Goal: Task Accomplishment & Management: Manage account settings

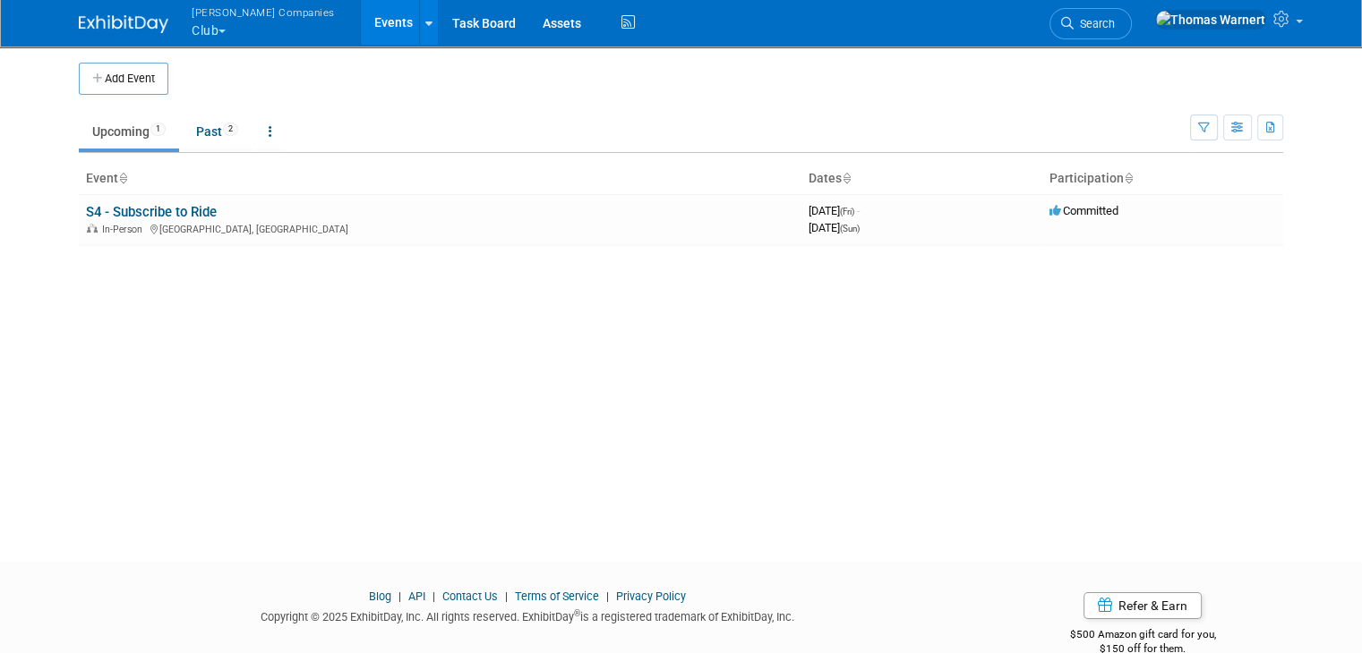
click at [218, 30] on span "button" at bounding box center [221, 32] width 7 height 4
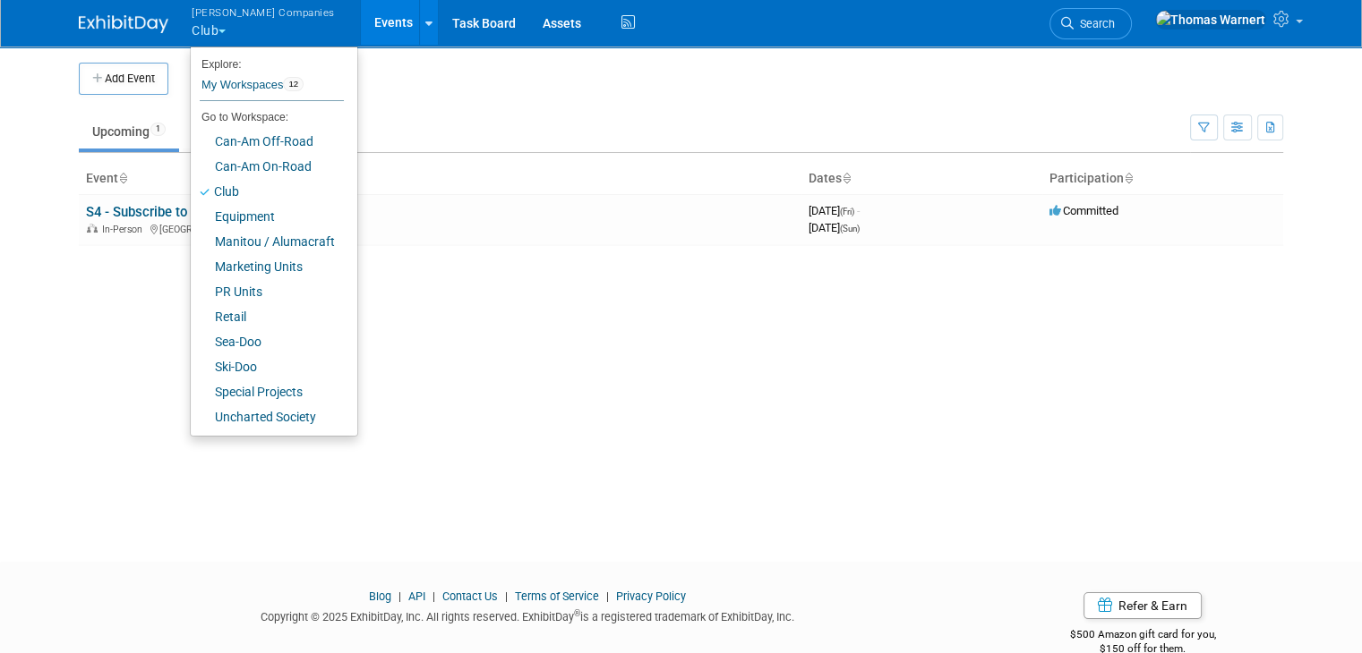
click at [568, 295] on div "Add Event New Event Duplicate Event Warning There is another event in your work…" at bounding box center [680, 287] width 1231 height 485
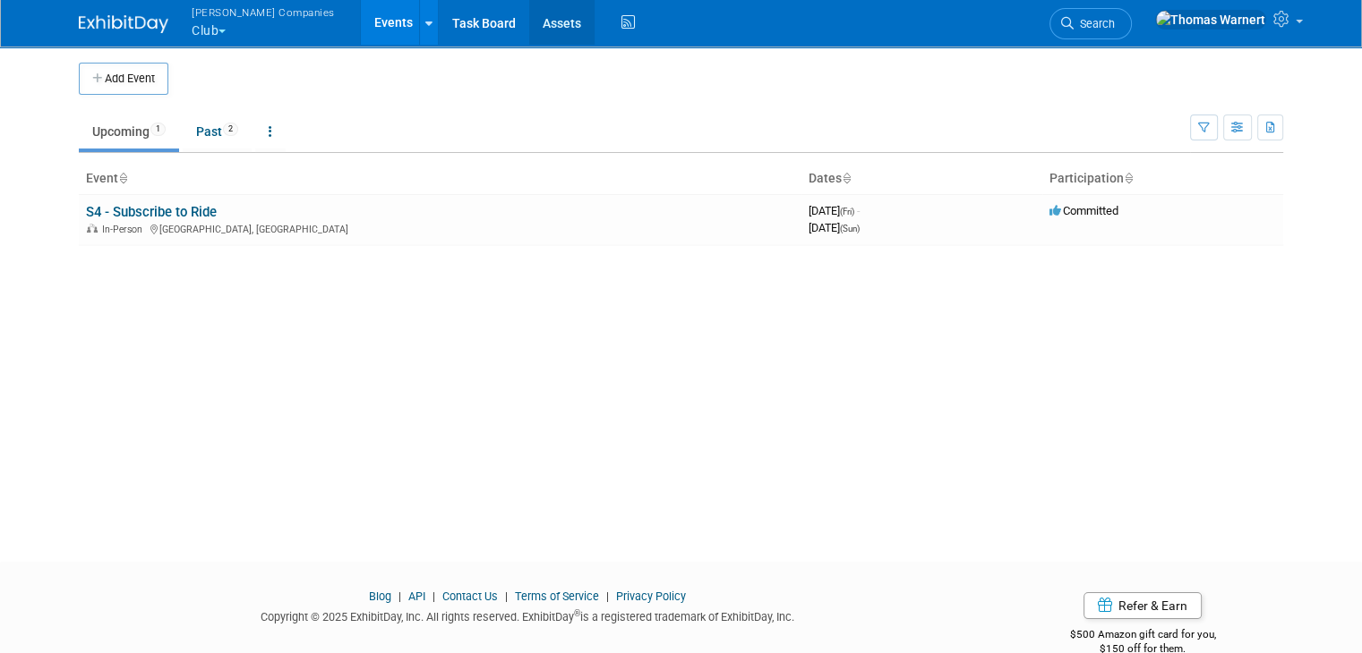
click at [529, 27] on link "Assets" at bounding box center [561, 22] width 65 height 45
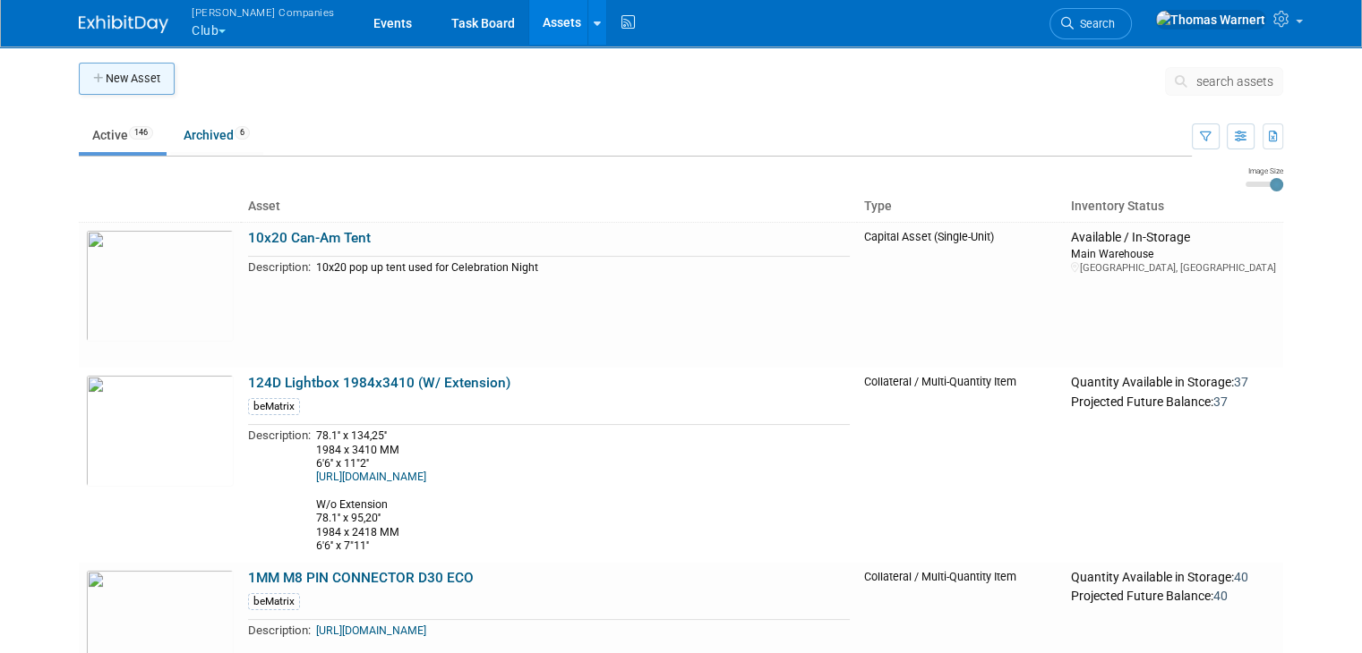
click at [124, 76] on button "New Asset" at bounding box center [127, 79] width 96 height 32
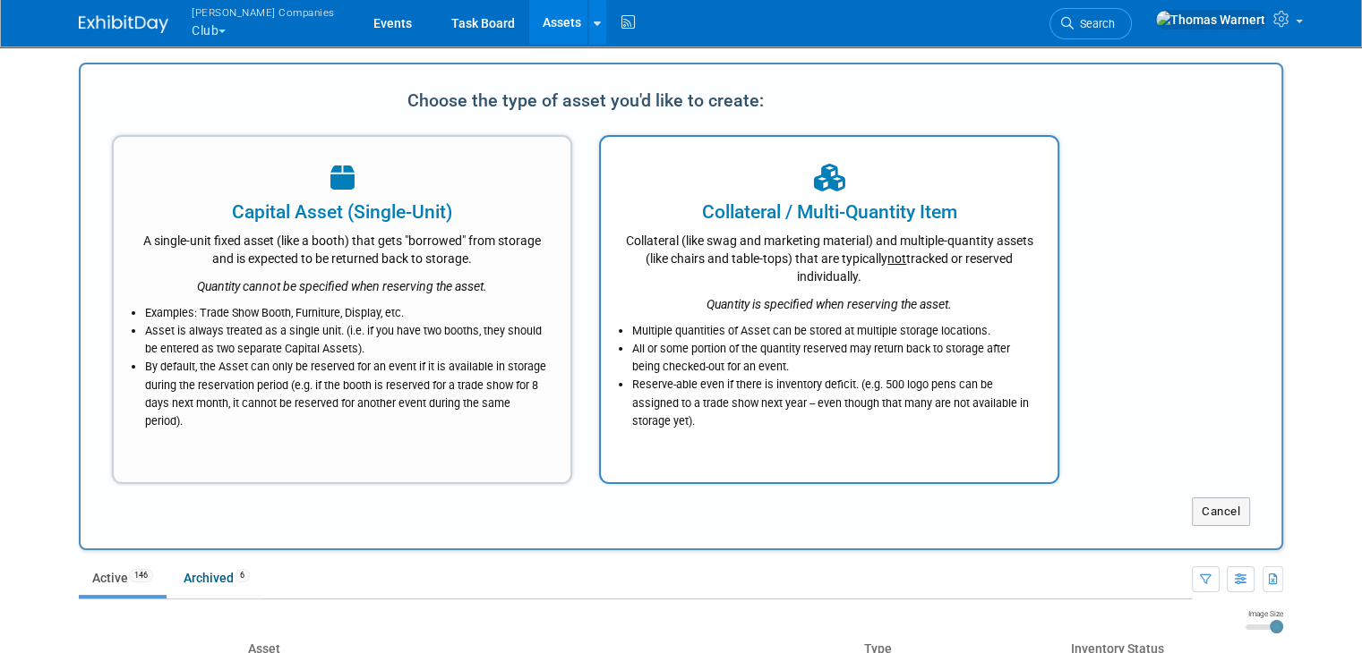
click at [706, 298] on div "Quantity is specified when reserving the asset." at bounding box center [829, 300] width 412 height 28
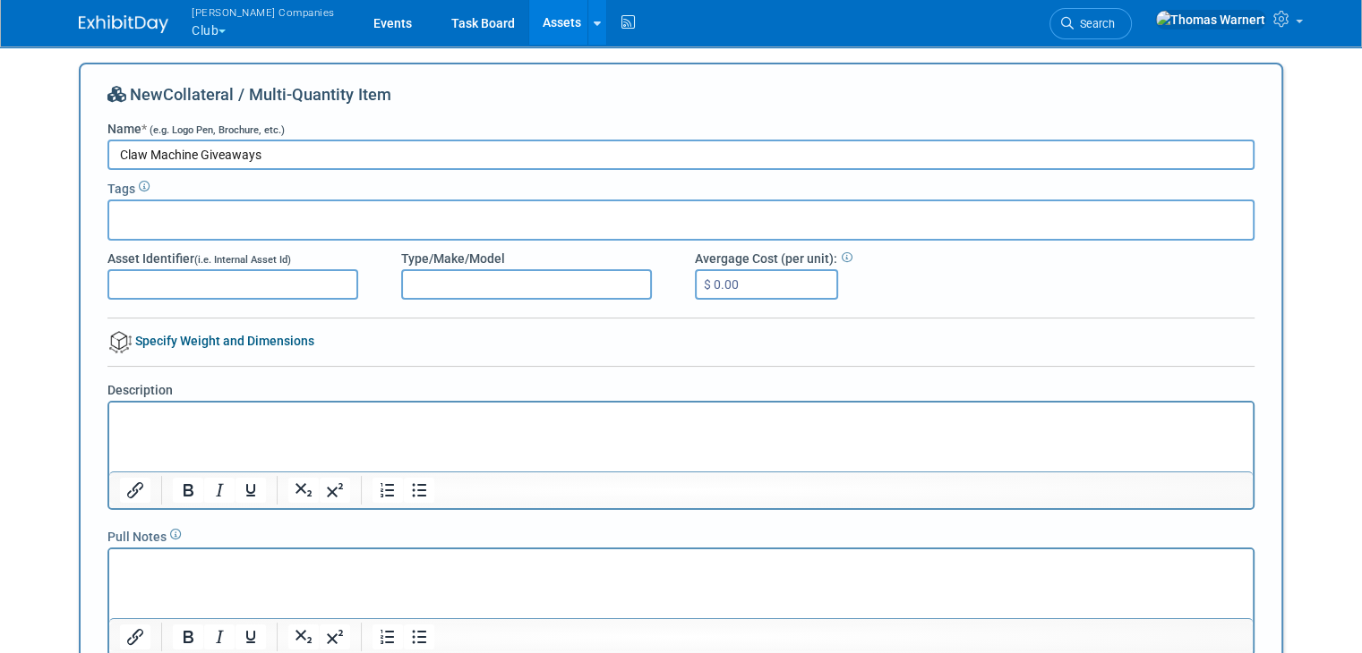
type input "Claw Machine Giveaways"
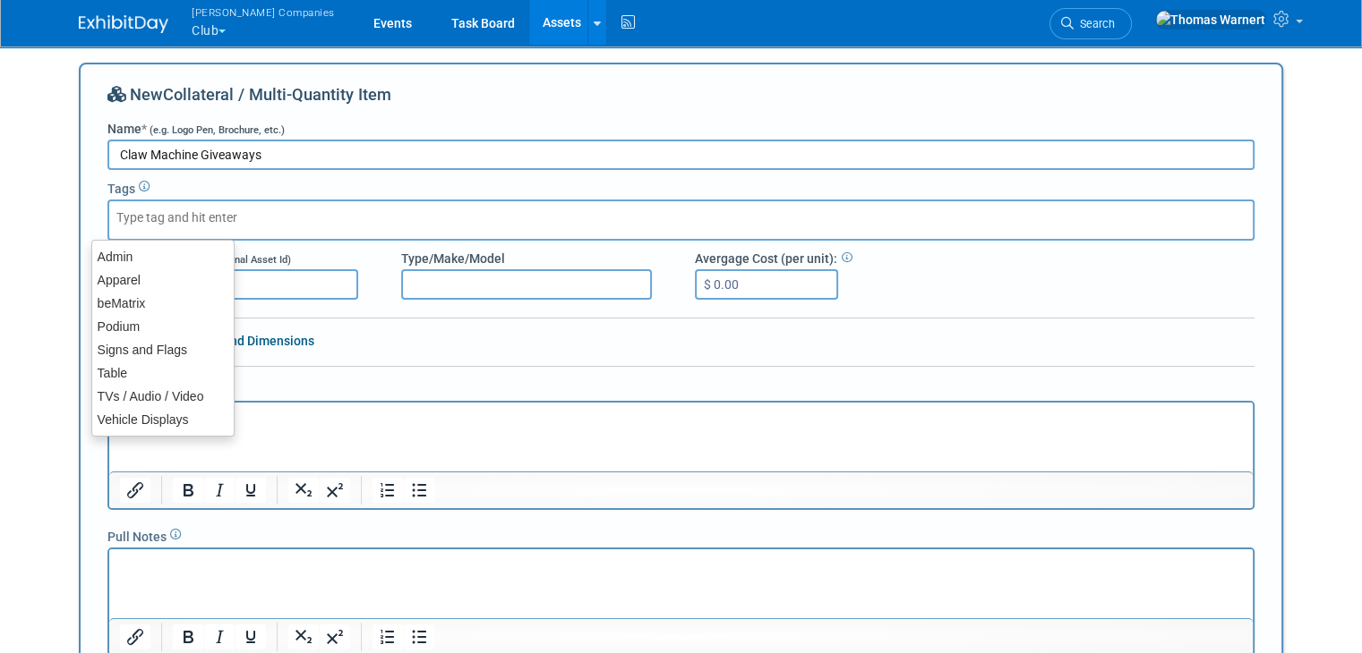
click at [294, 212] on div at bounding box center [680, 220] width 1147 height 41
click at [208, 212] on input "text" at bounding box center [187, 218] width 143 height 18
click at [389, 352] on div "New Collateral / Multi-Quantity Item Name * (e.g. Logo Pen, Brochure, etc.) Cla…" at bounding box center [680, 395] width 1147 height 625
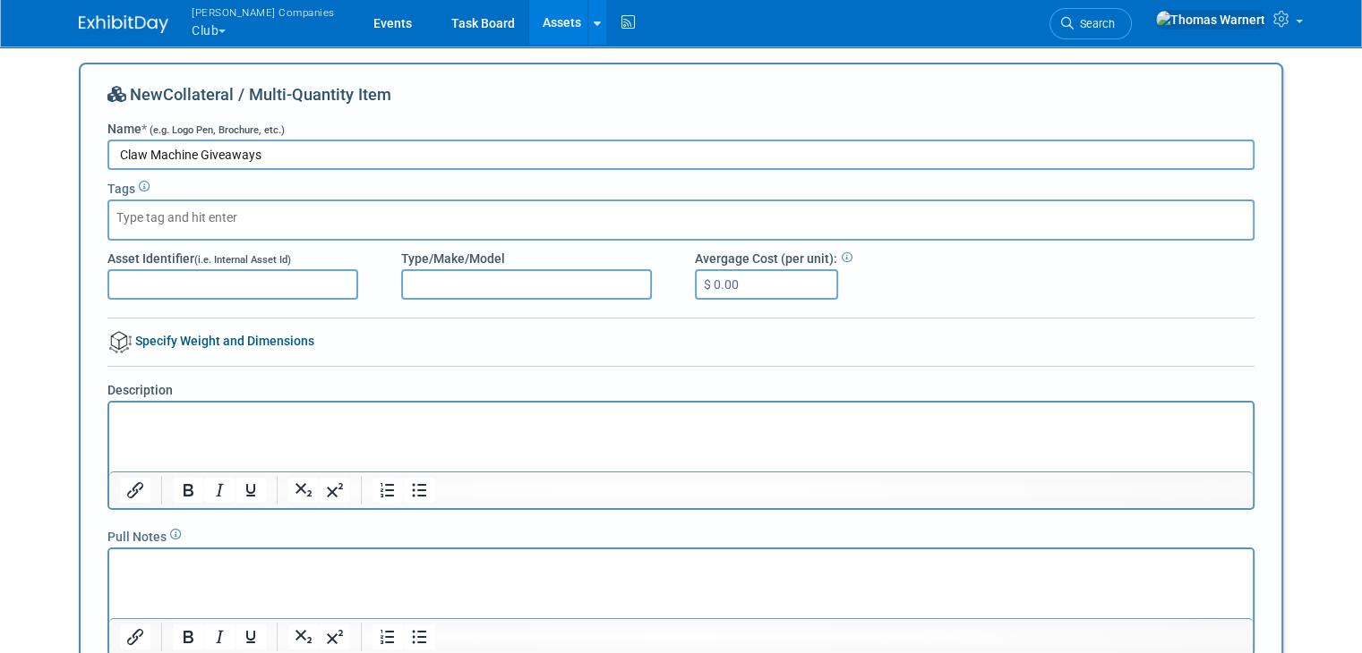
click at [318, 428] on html at bounding box center [680, 415] width 1143 height 25
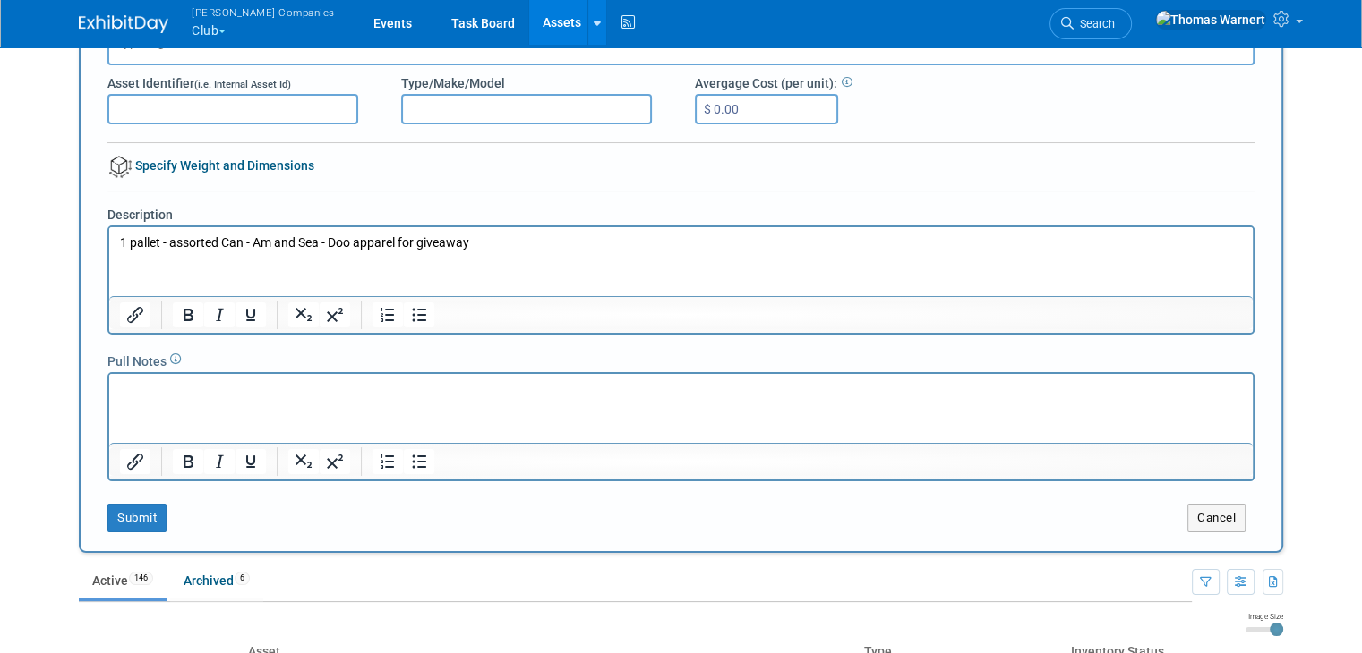
scroll to position [179, 0]
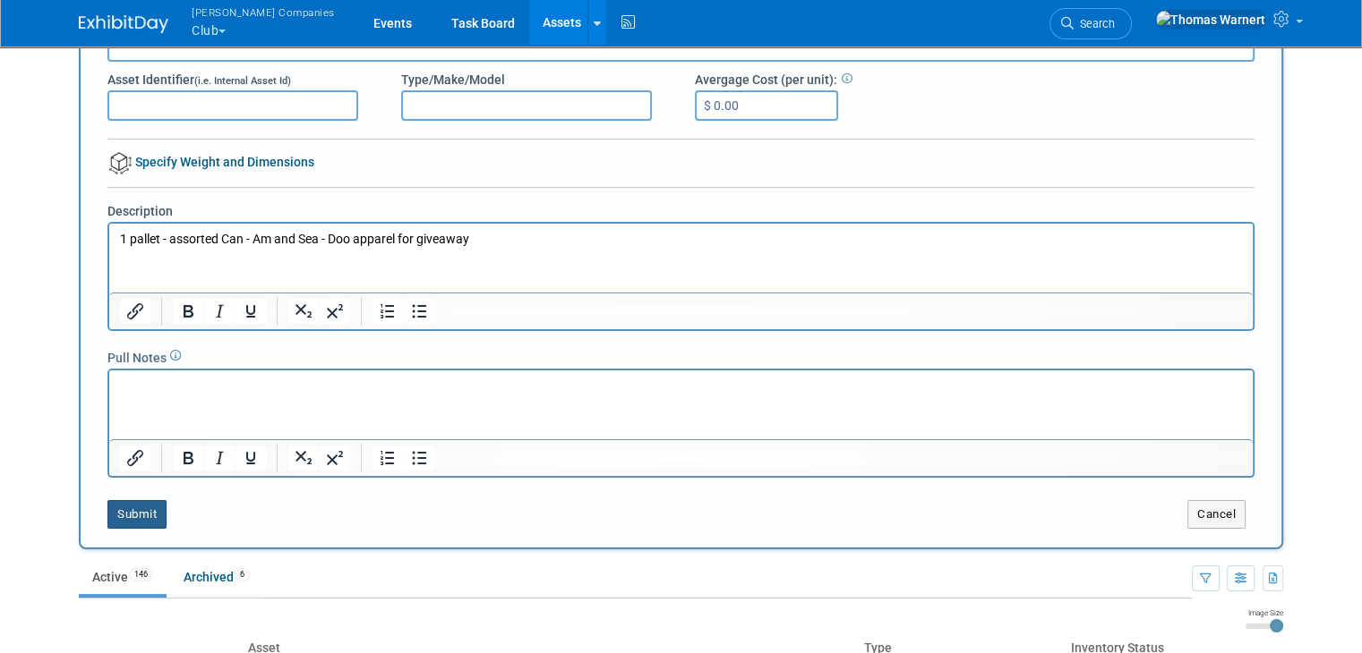
click at [115, 505] on button "Submit" at bounding box center [136, 514] width 59 height 29
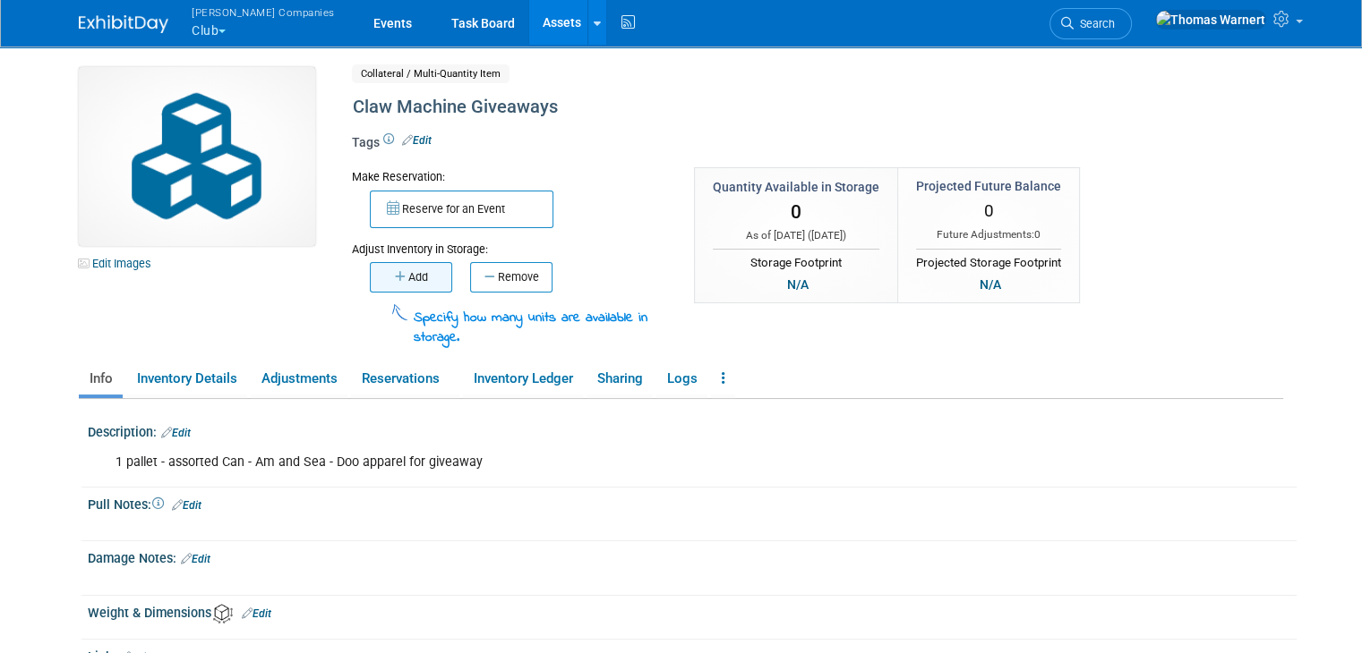
click at [414, 284] on button "Add" at bounding box center [411, 277] width 82 height 30
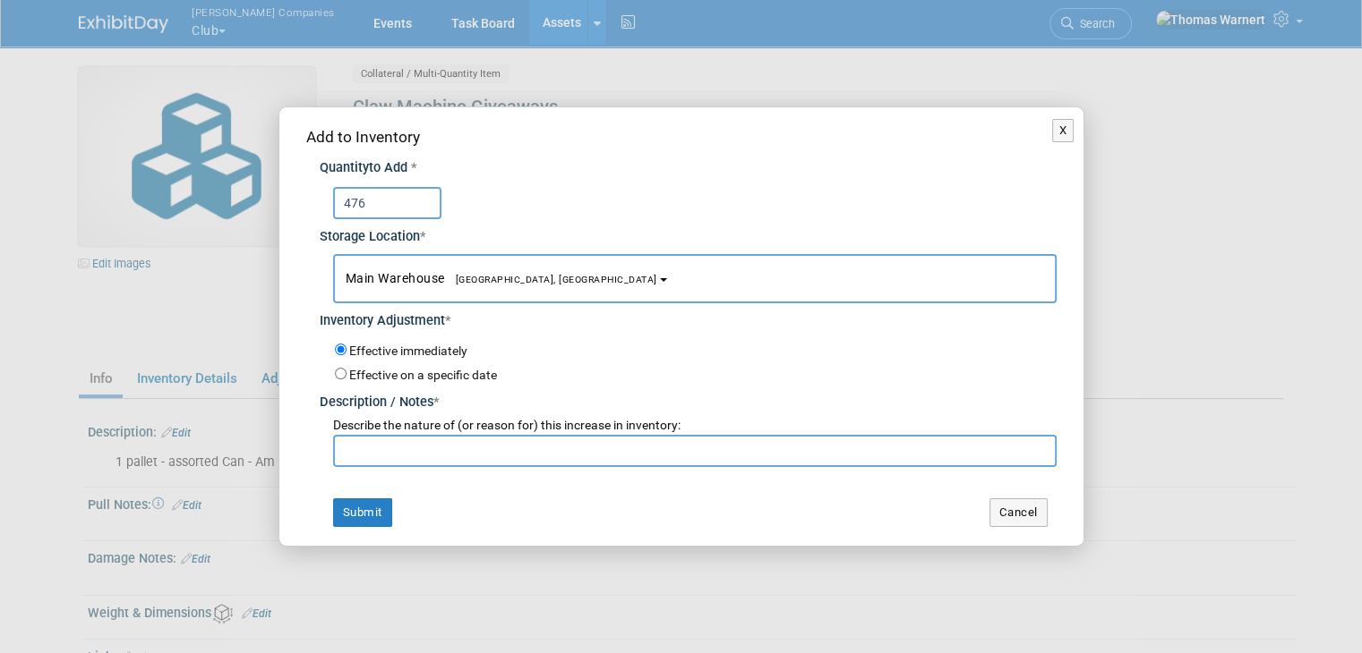
type input "476"
click at [432, 448] on input "text" at bounding box center [694, 451] width 723 height 32
type input "Leftover from Club boston"
click at [368, 509] on button "Submit" at bounding box center [362, 513] width 59 height 29
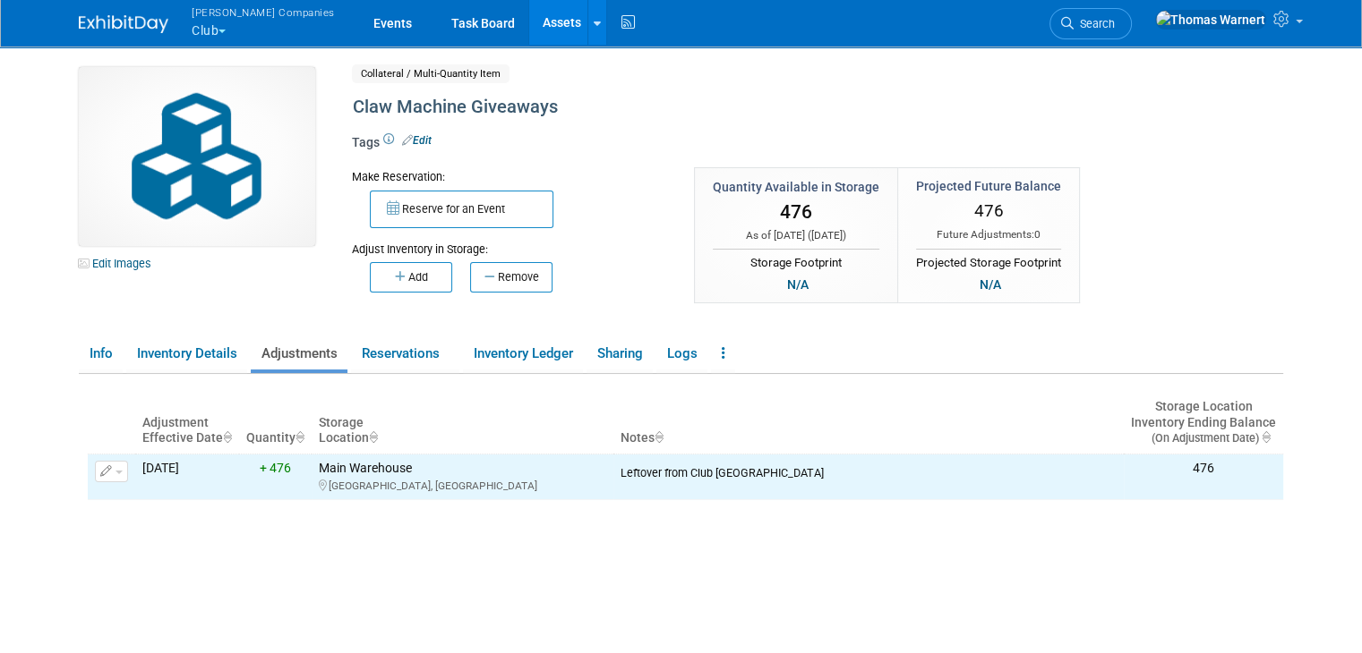
click at [529, 26] on link "Assets" at bounding box center [561, 22] width 65 height 45
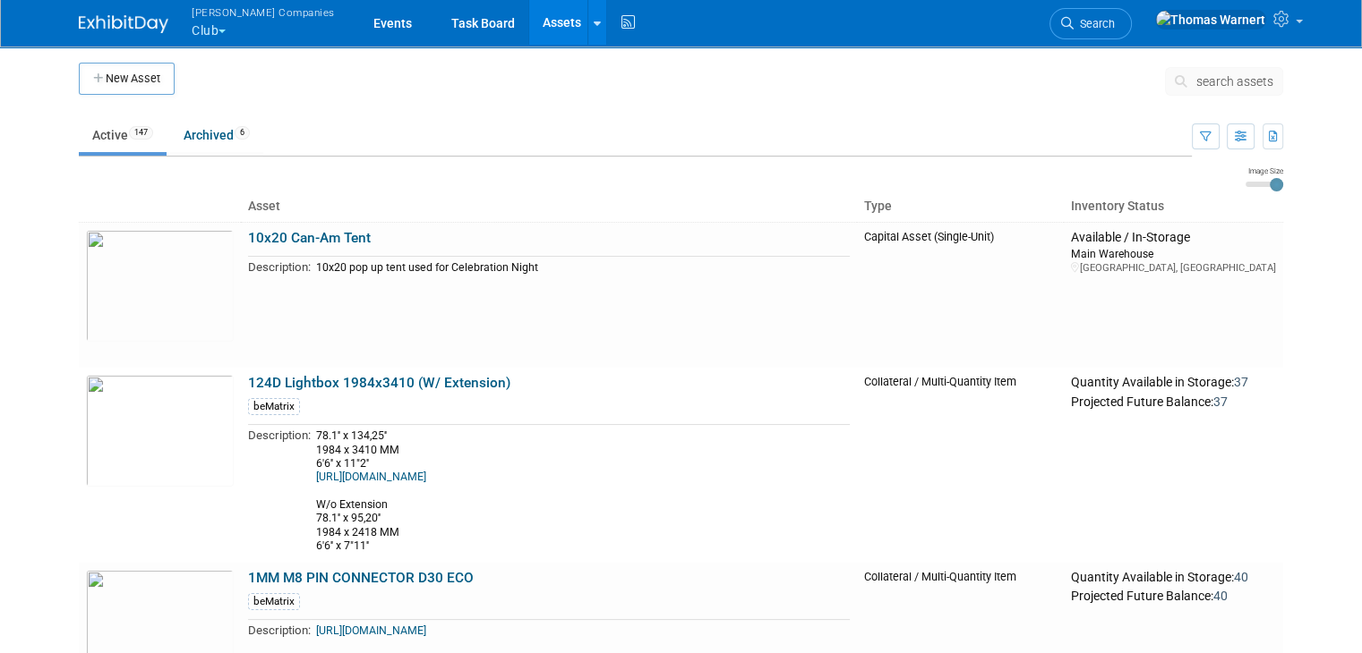
click at [216, 30] on button "[PERSON_NAME] Companies Club" at bounding box center [273, 23] width 167 height 47
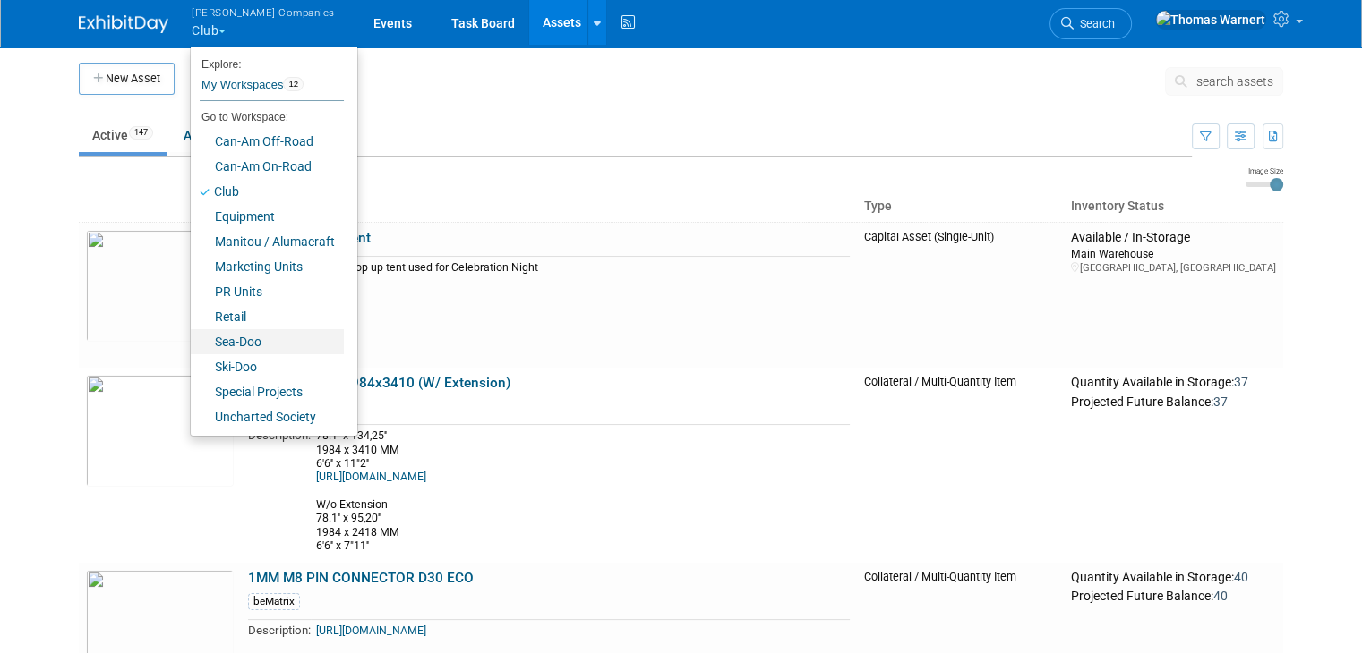
click at [226, 338] on link "Sea-Doo" at bounding box center [267, 341] width 153 height 25
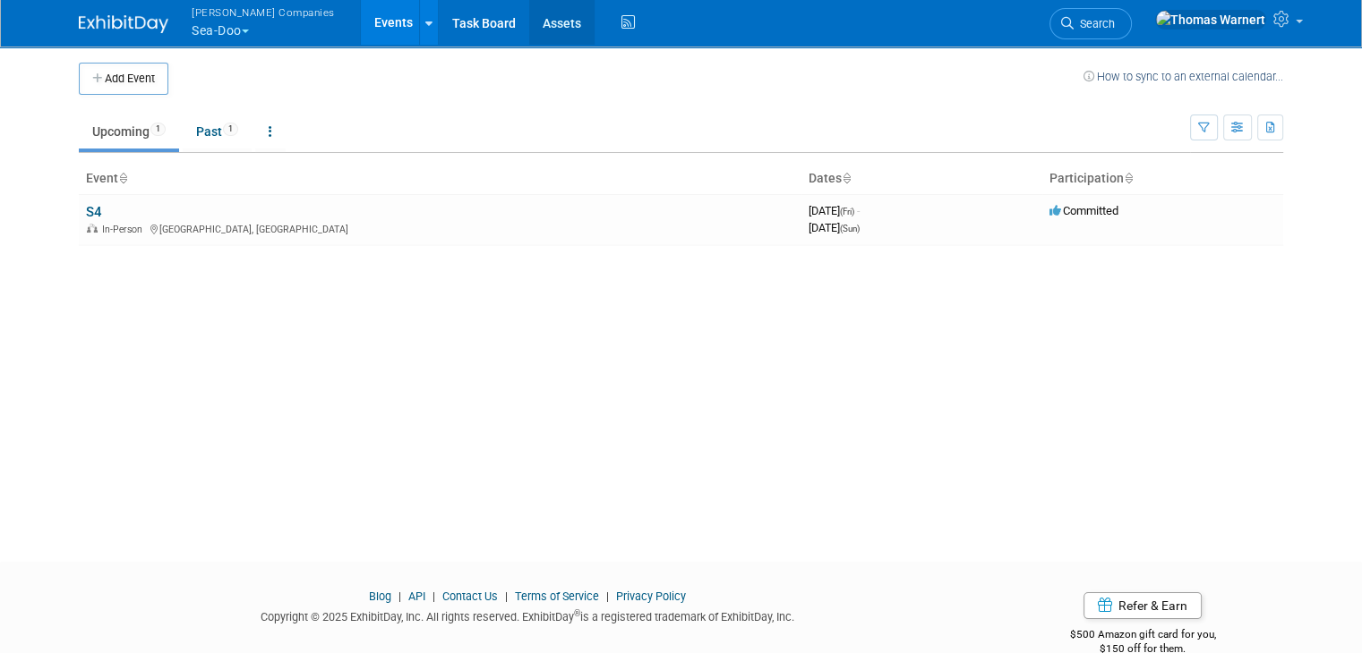
click at [529, 23] on link "Assets" at bounding box center [561, 22] width 65 height 45
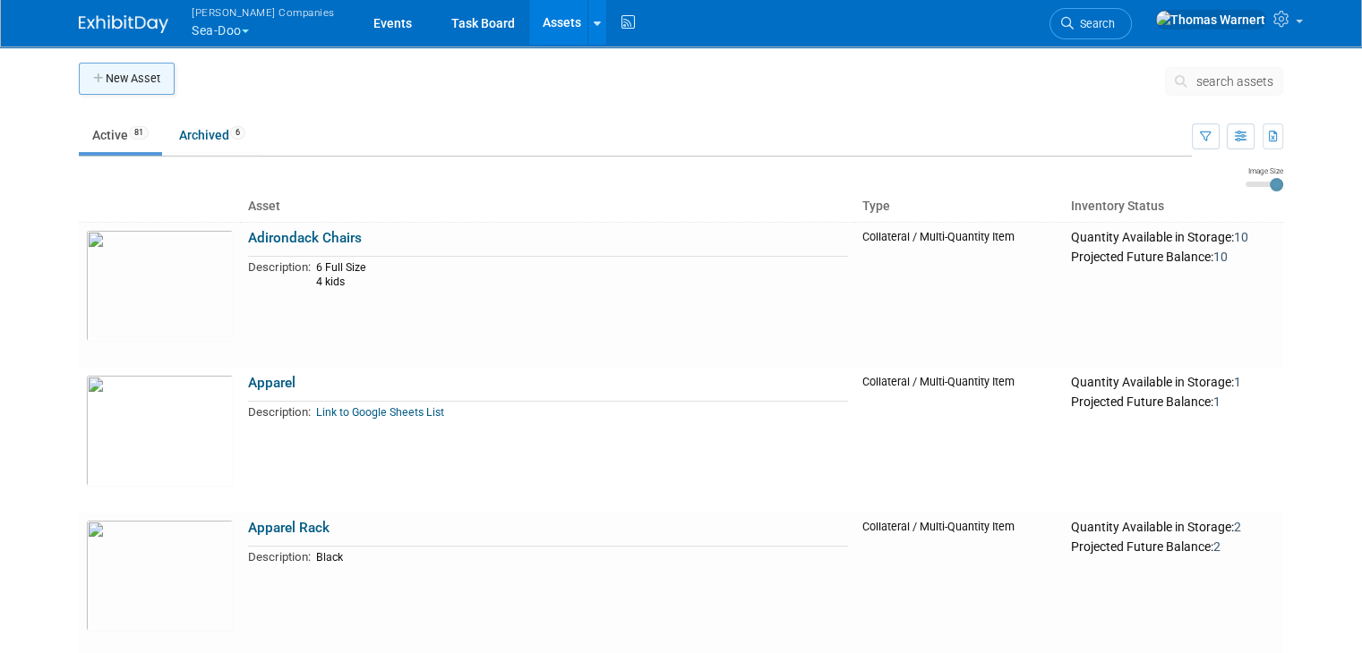
click at [137, 85] on button "New Asset" at bounding box center [127, 79] width 96 height 32
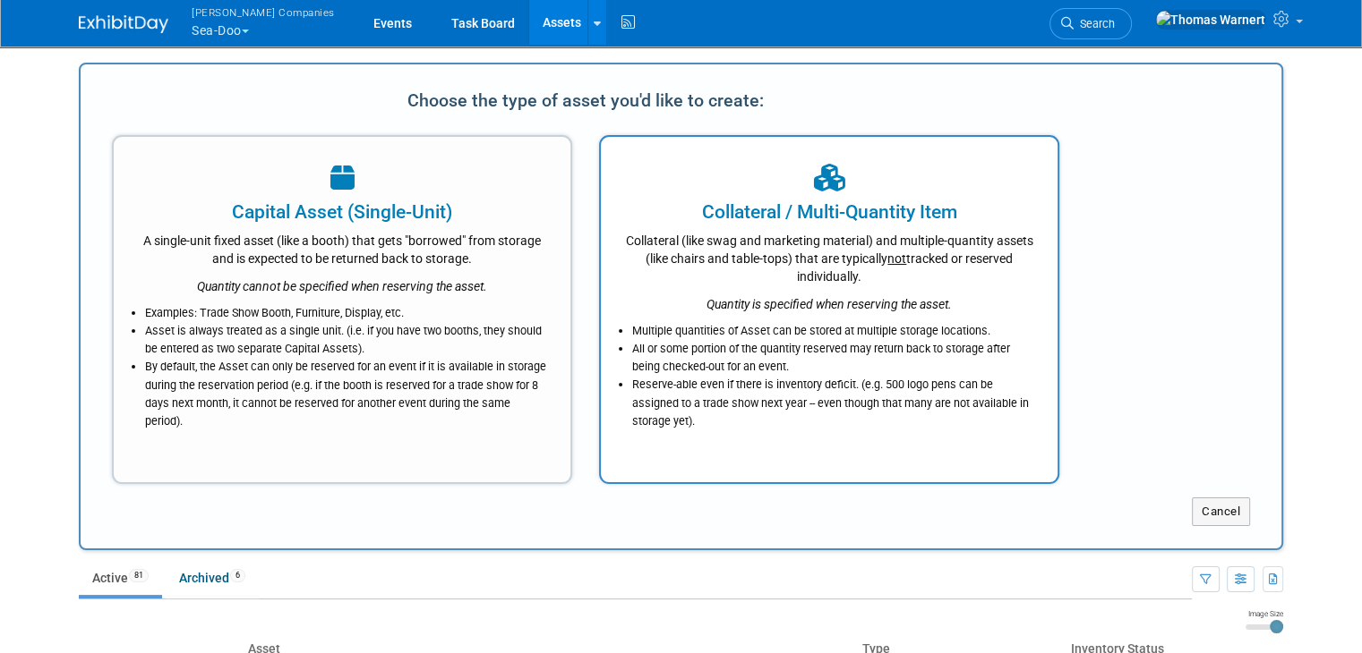
click at [971, 295] on div "Quantity is specified when reserving the asset." at bounding box center [829, 300] width 412 height 28
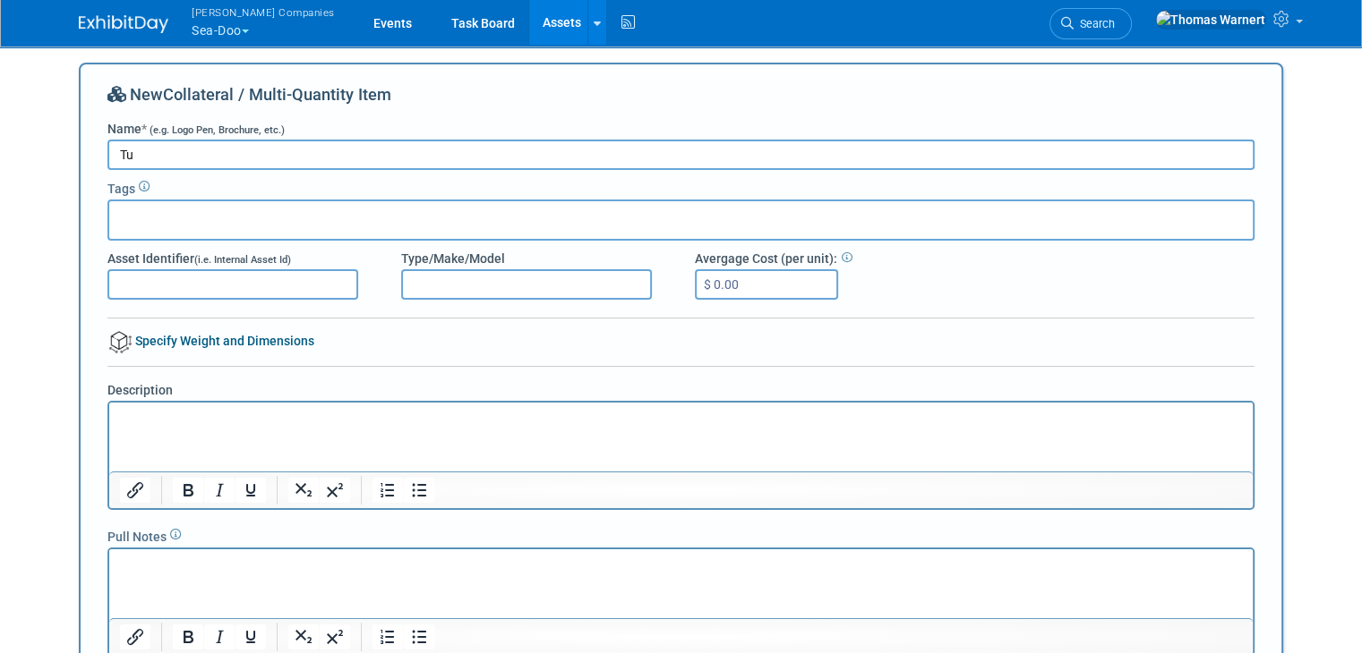
type input "T"
type input "Tumblers - Branded"
click at [272, 217] on div at bounding box center [680, 220] width 1147 height 41
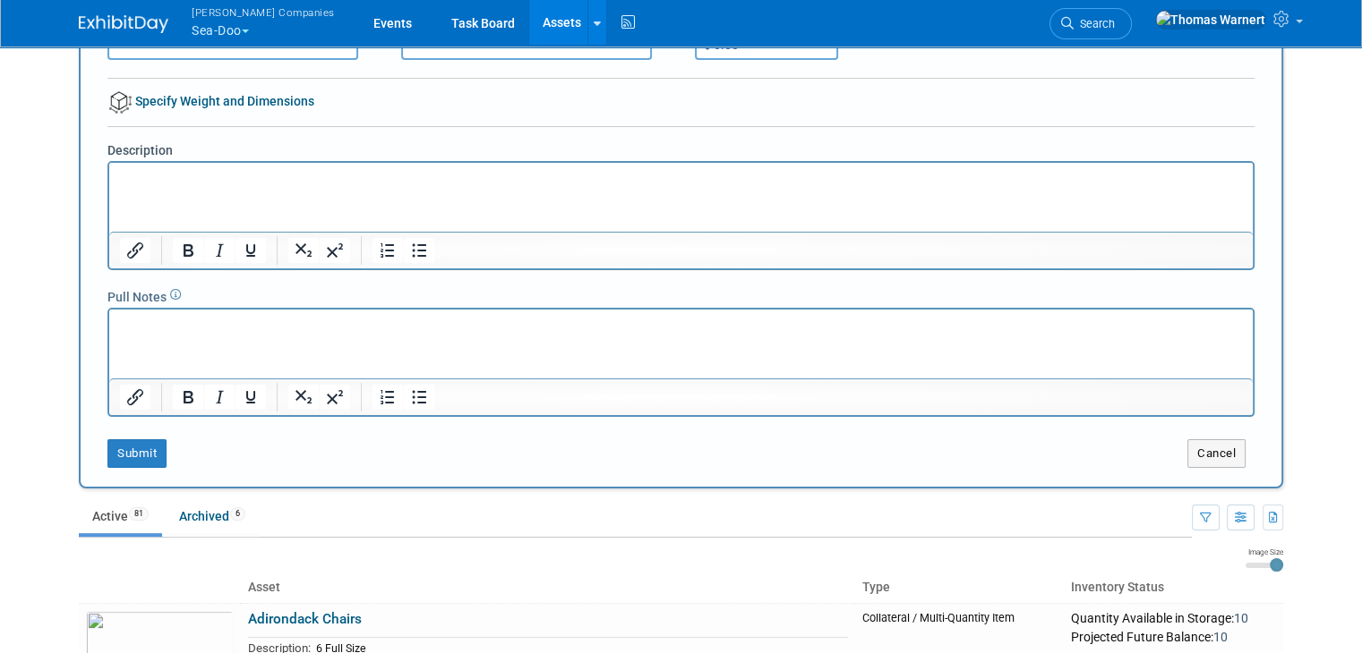
scroll to position [269, 0]
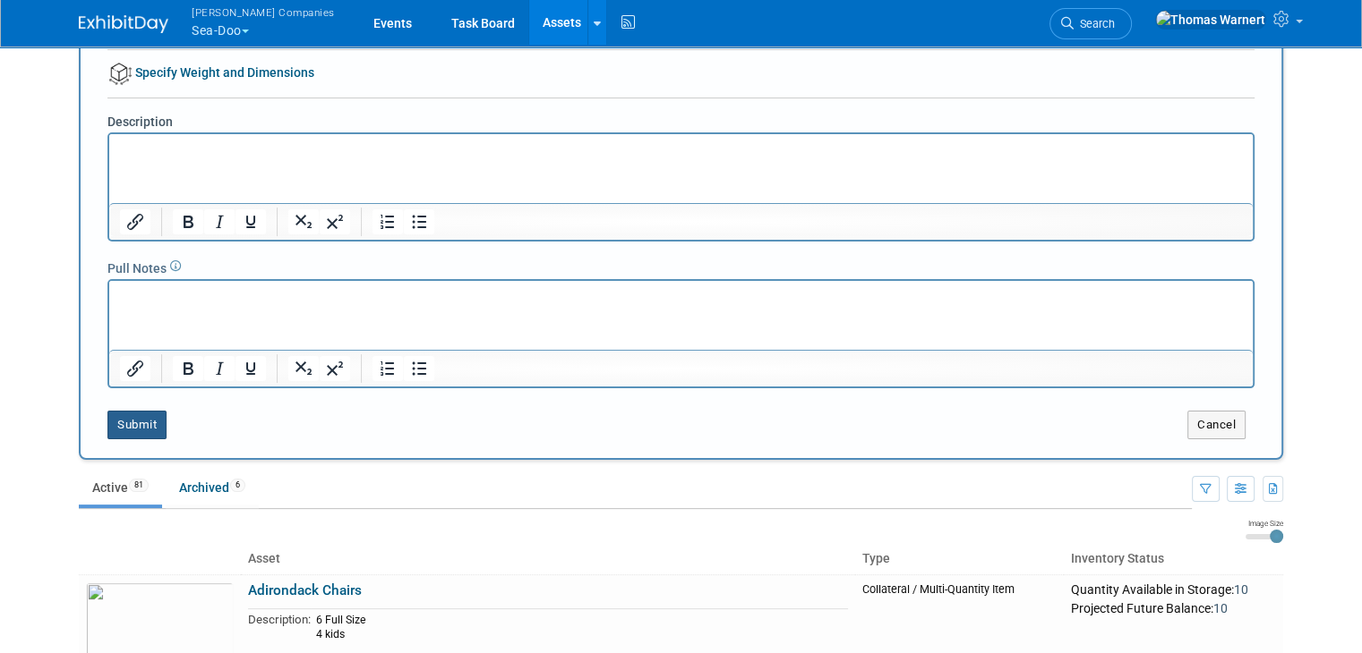
type input "Giveaway"
click at [116, 430] on button "Submit" at bounding box center [136, 425] width 59 height 29
type input "Giveaway"
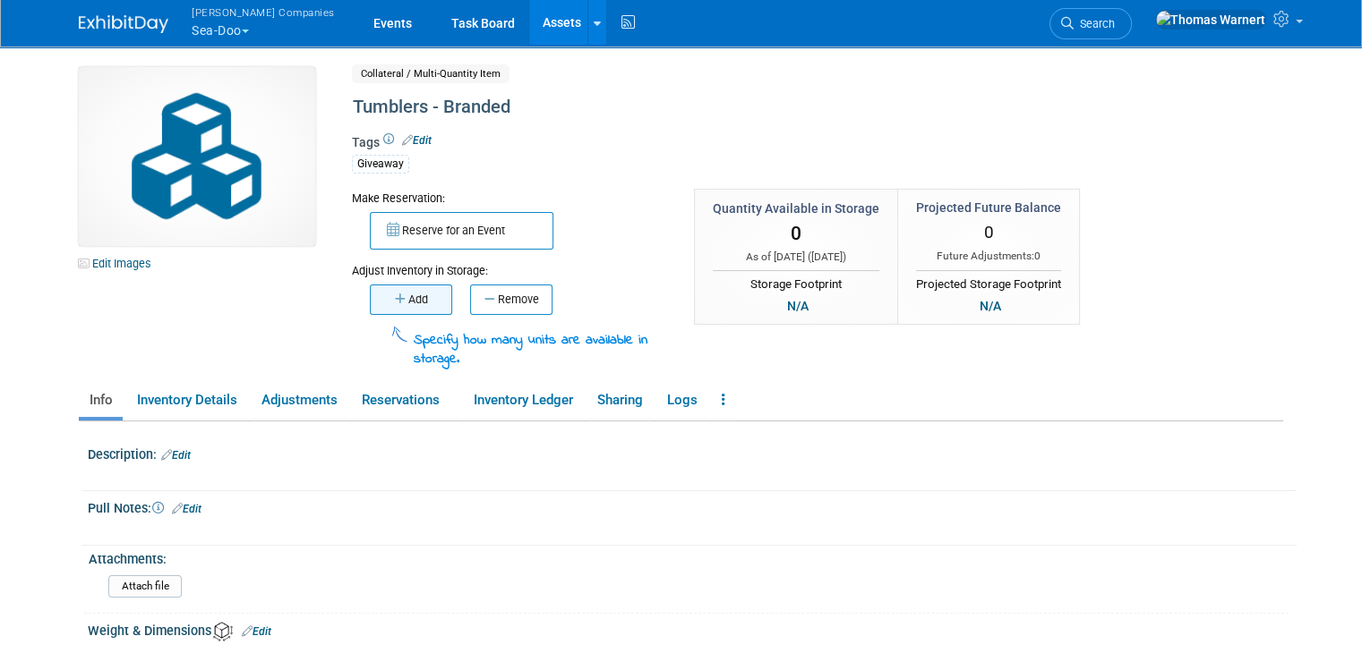
click at [417, 298] on button "Add" at bounding box center [411, 300] width 82 height 30
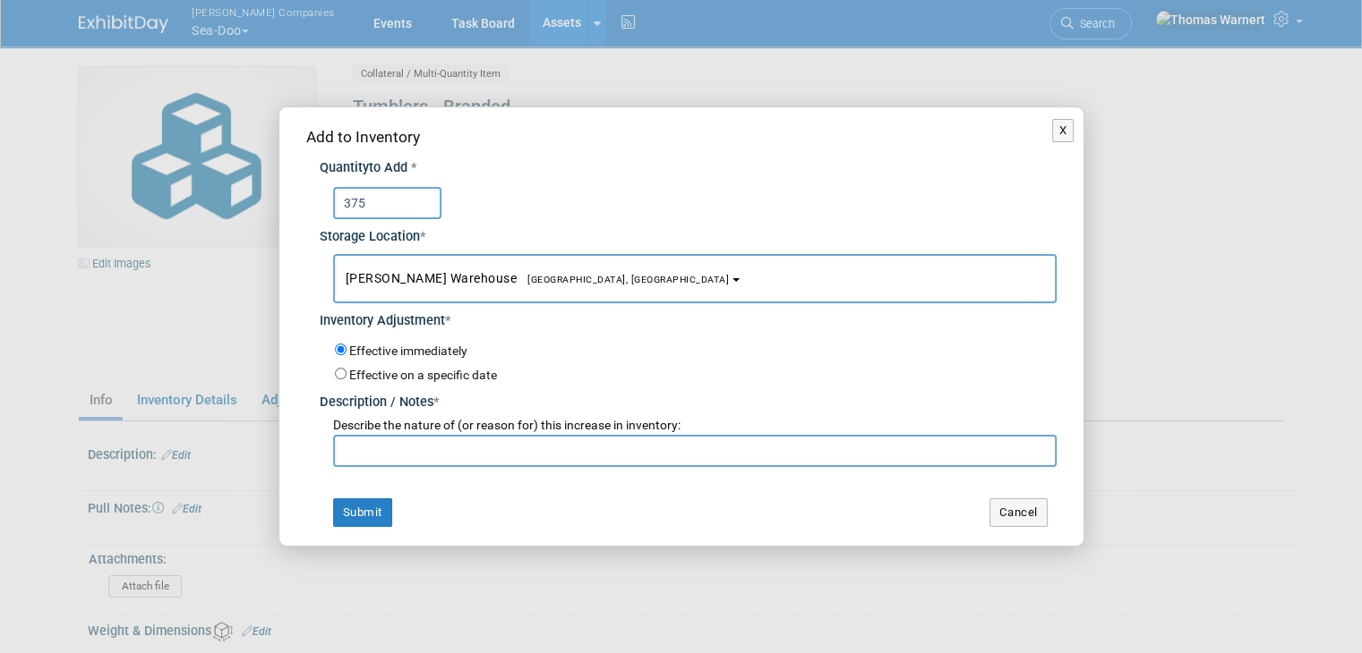
type input "375"
click at [447, 452] on input "text" at bounding box center [694, 451] width 723 height 32
type input "."
click at [383, 511] on button "Submit" at bounding box center [362, 513] width 59 height 29
